Goal: Find specific page/section: Find specific page/section

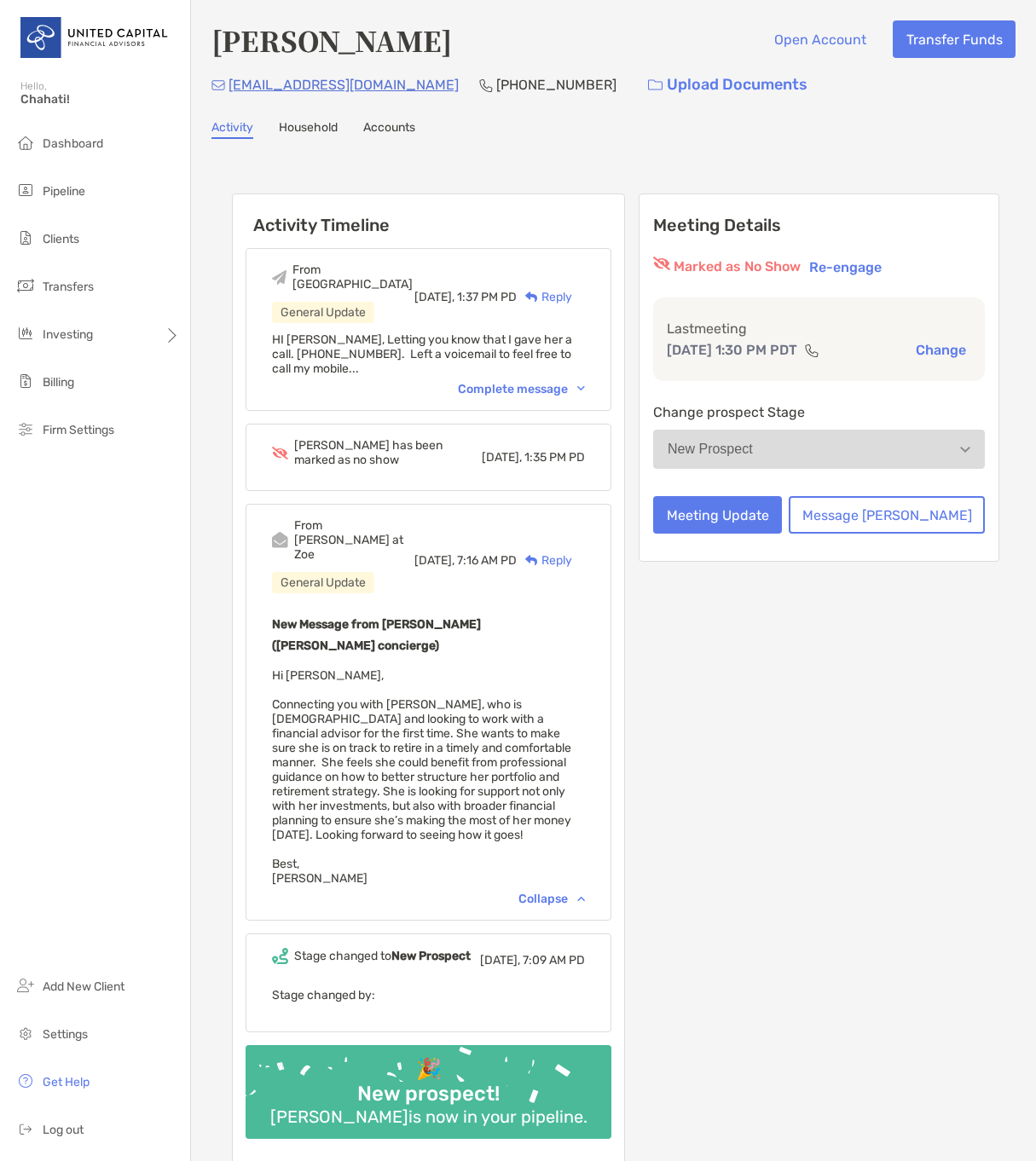
scroll to position [173, 0]
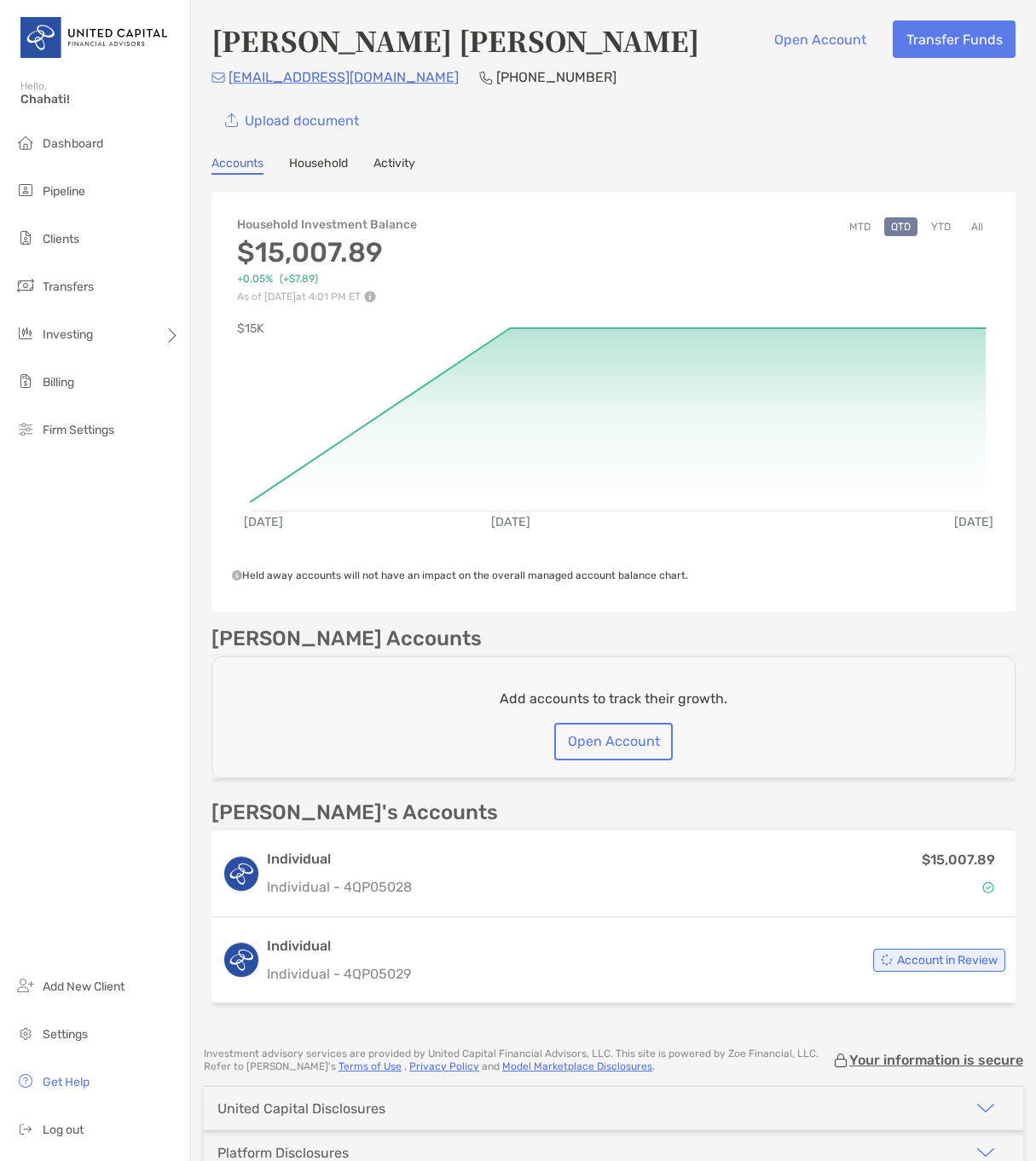
scroll to position [67, 0]
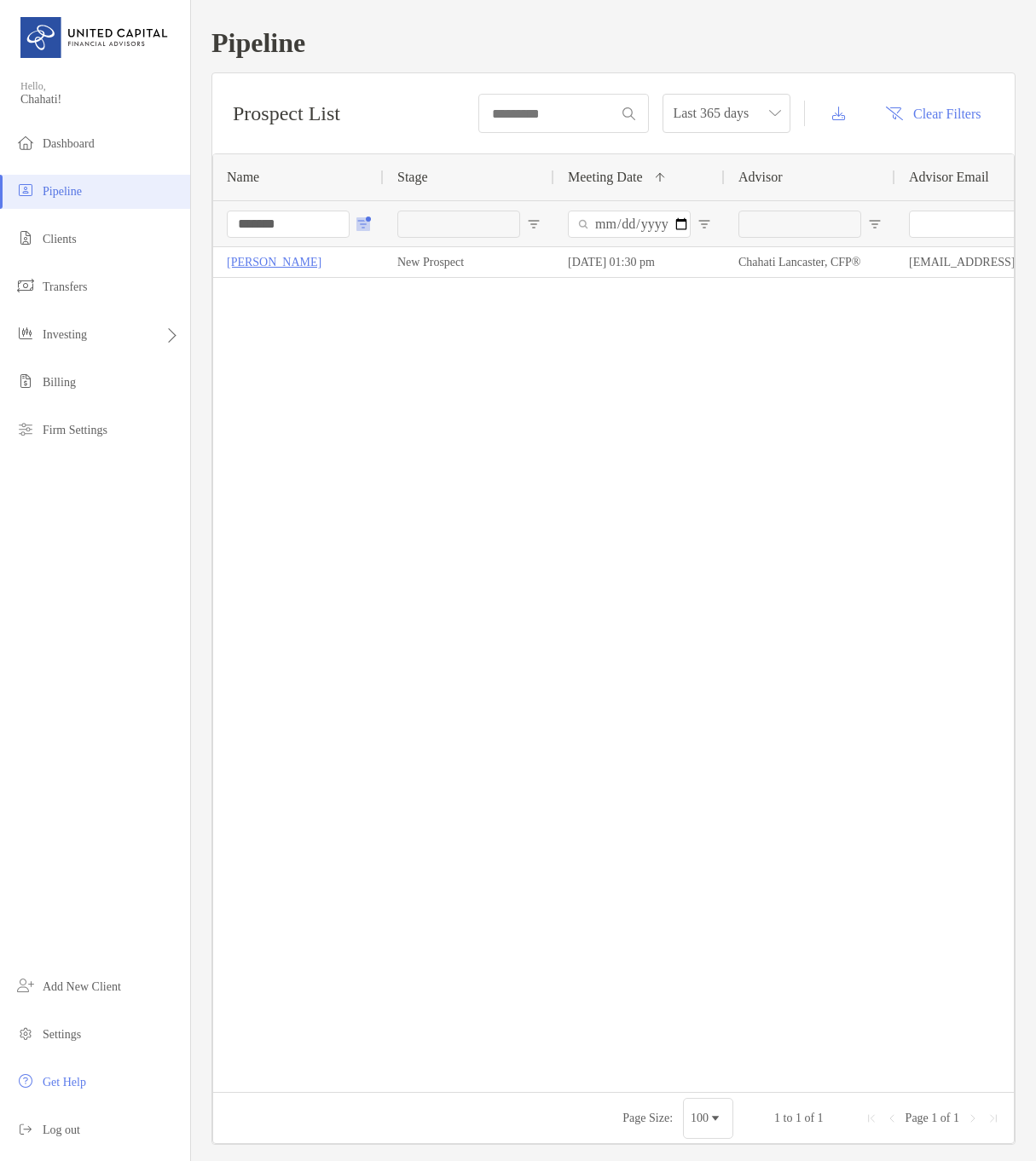
click at [357, 220] on span "Open Filter Menu" at bounding box center [363, 224] width 14 height 14
drag, startPoint x: 440, startPoint y: 320, endPoint x: 273, endPoint y: 321, distance: 167.0
click at [274, 322] on div "Name Stage Meeting Date 1 Advisor Advisor Email ******* Lindsay Zepeda New Pros…" at bounding box center [613, 648] width 802 height 991
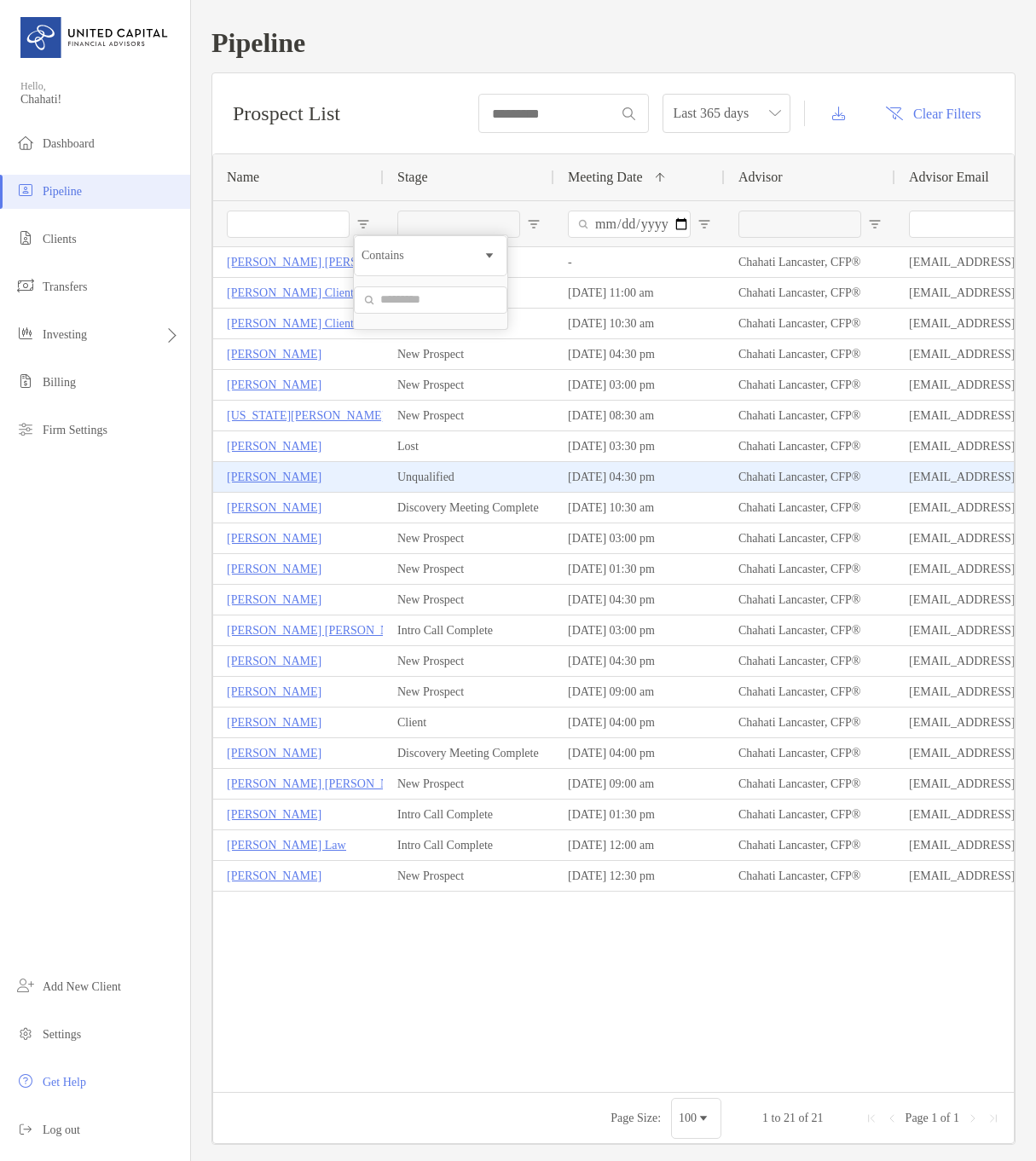
click at [616, 520] on div "09/29/2025 - 10:30 am" at bounding box center [639, 508] width 170 height 30
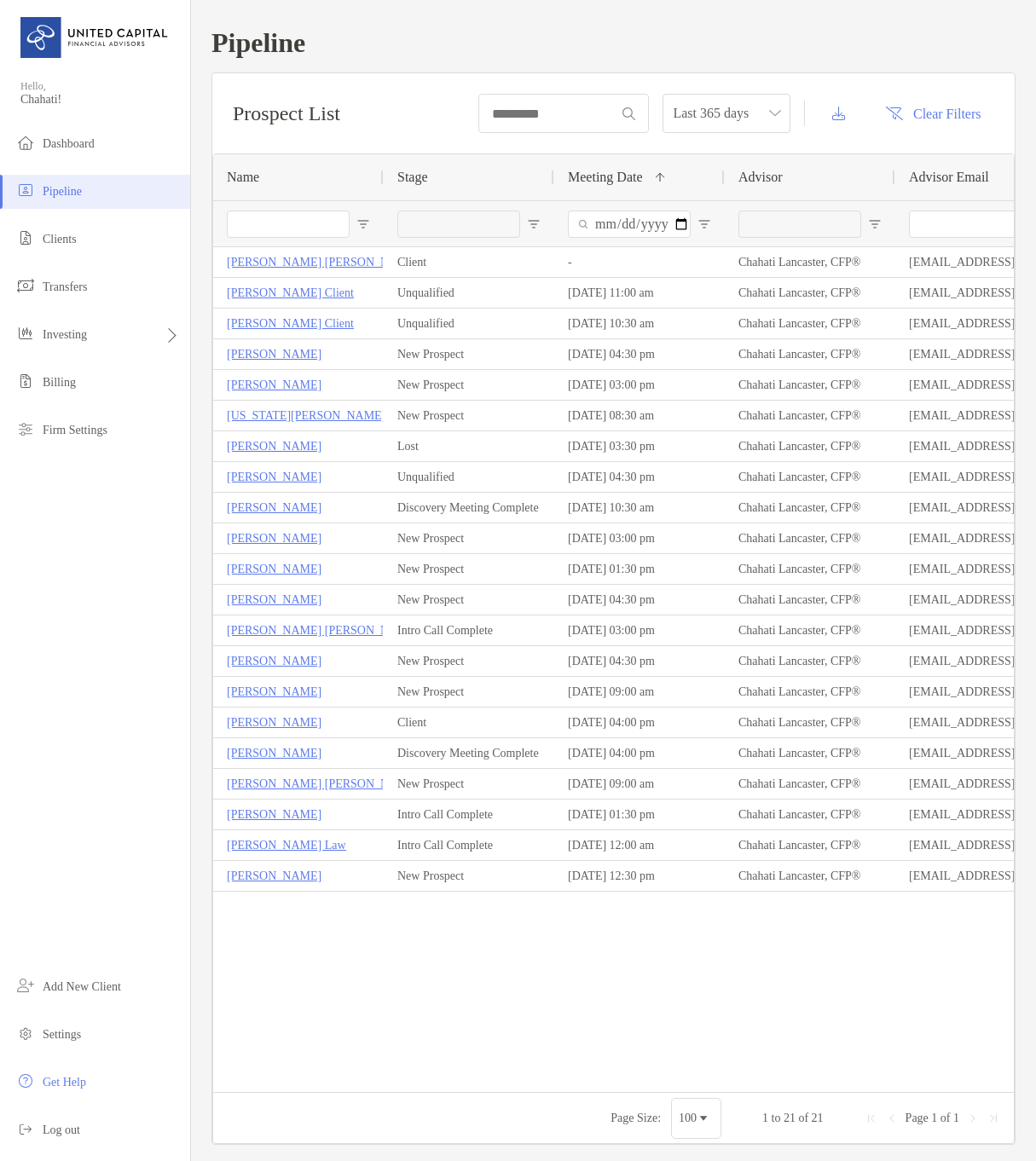
drag, startPoint x: 497, startPoint y: 948, endPoint x: 304, endPoint y: 271, distance: 704.0
click at [497, 939] on div "Lindsay Zepeda New Prospect 10/03/2025 - 01:30 pm Chahati Lancaster, CFP® chaha…" at bounding box center [614, 662] width 801 height 832
